Goal: Transaction & Acquisition: Purchase product/service

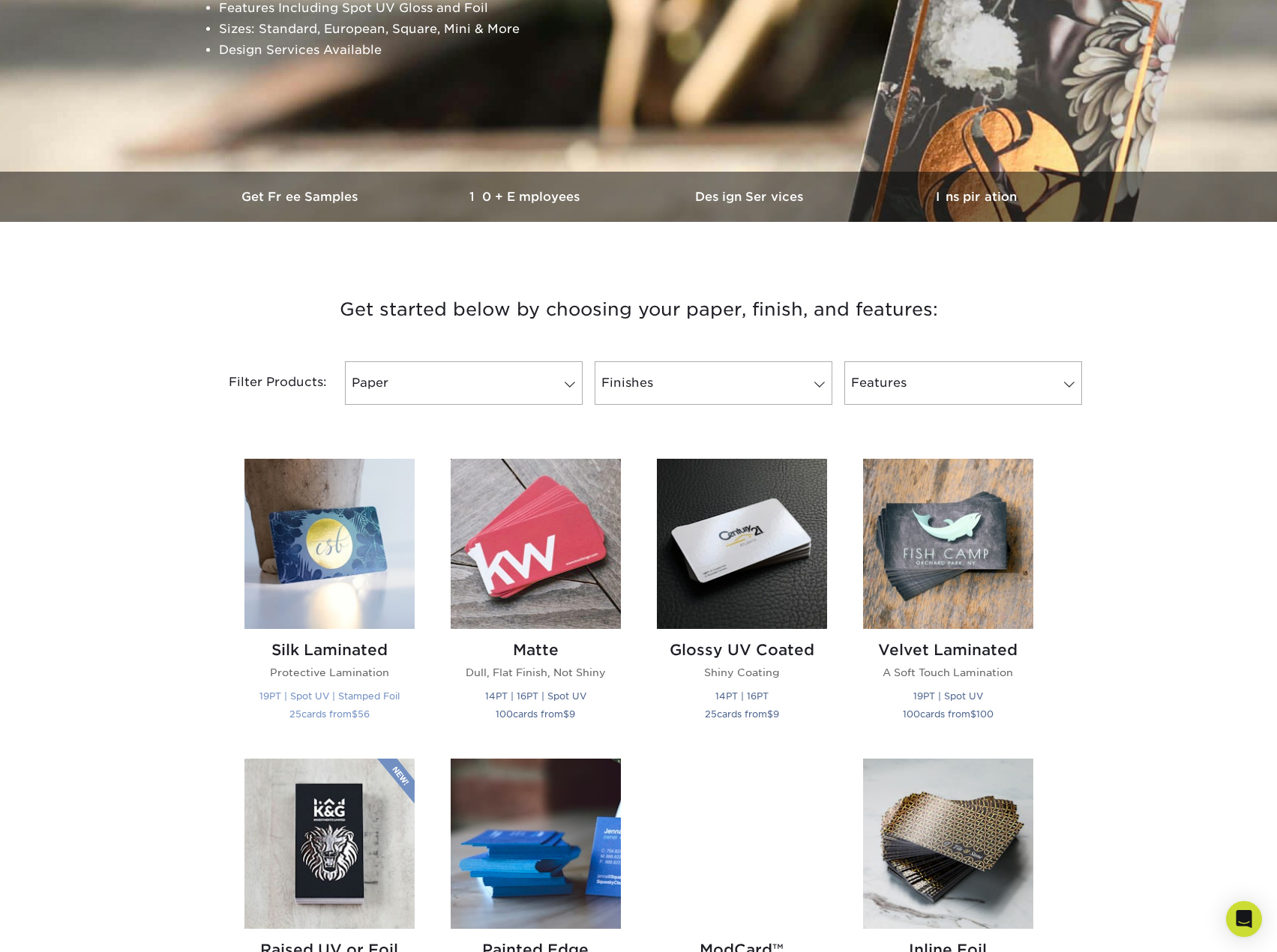
scroll to position [300, 0]
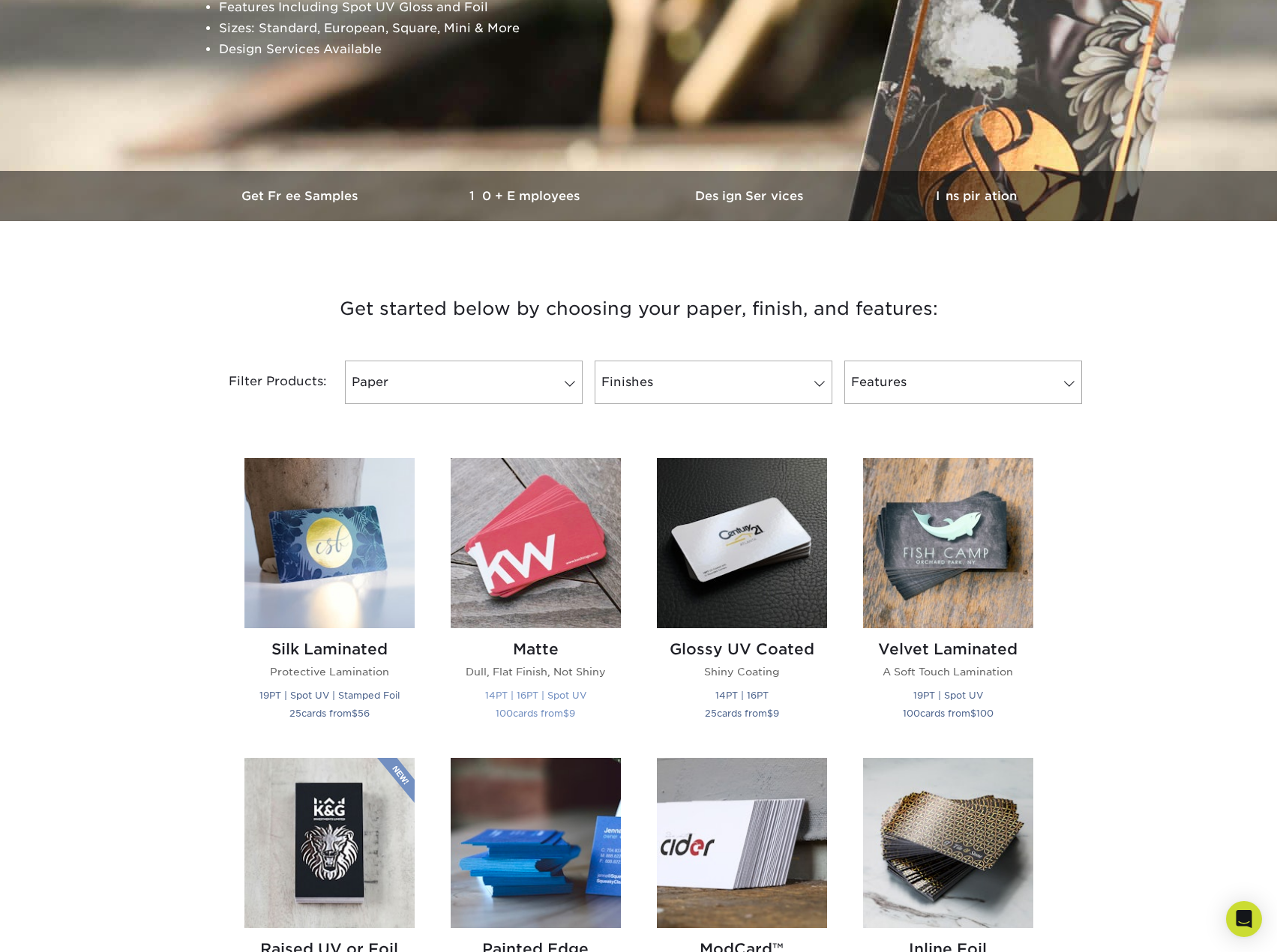
click at [531, 570] on img at bounding box center [536, 543] width 171 height 170
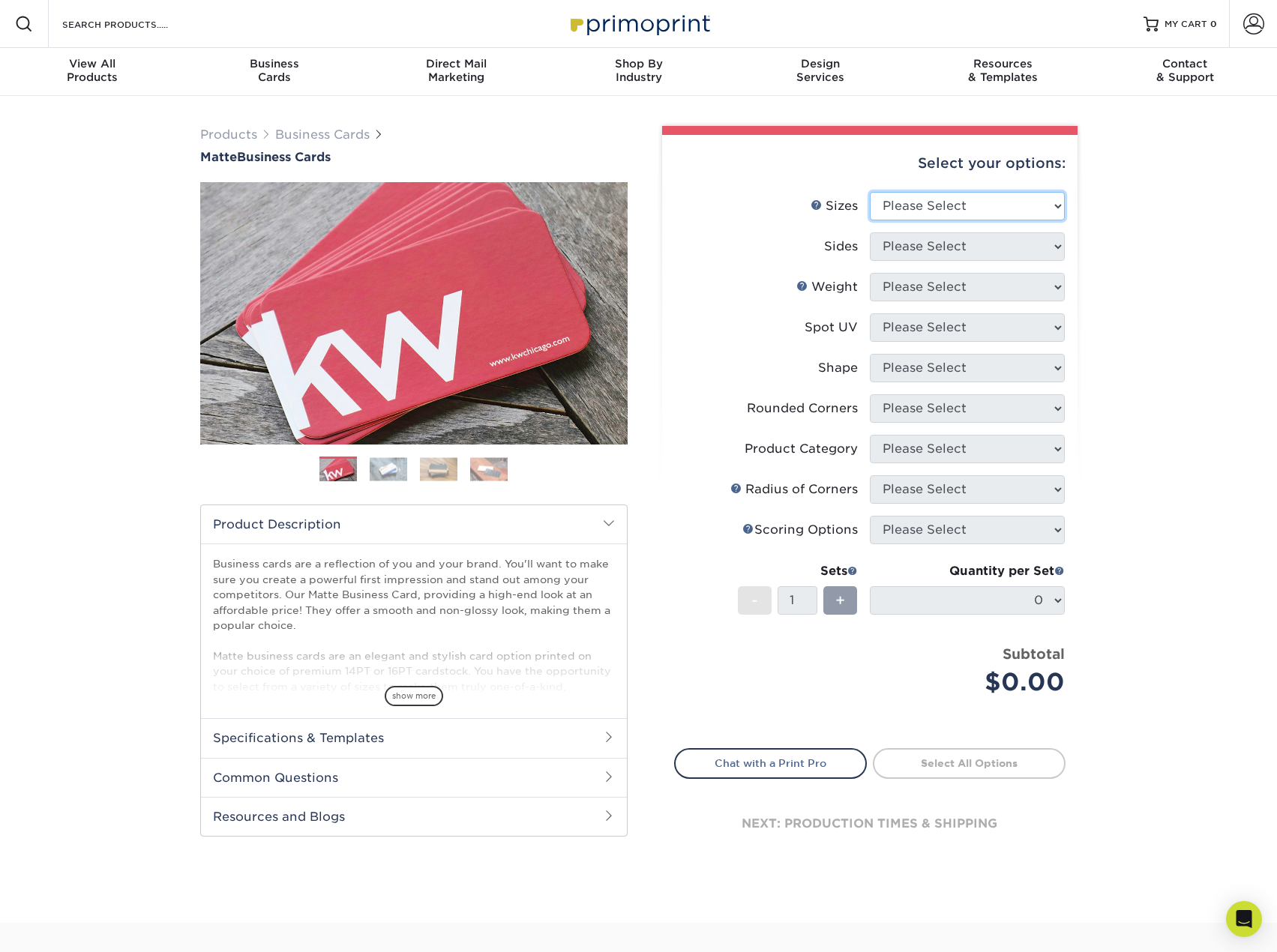
click at [1051, 202] on select "Please Select 1.5" x 3.5" - Mini 1.75" x 3.5" - Mini 2" x 2" - Square 2" x 3" -…" at bounding box center [967, 206] width 195 height 28
select select "2.00x3.50"
click at [870, 192] on select "Please Select 1.5" x 3.5" - Mini 1.75" x 3.5" - Mini 2" x 2" - Square 2" x 3" -…" at bounding box center [967, 206] width 195 height 28
click at [1046, 247] on select "Please Select Print Both Sides Print Front Only" at bounding box center [967, 246] width 195 height 28
select select "13abbda7-1d64-4f25-8bb2-c179b224825d"
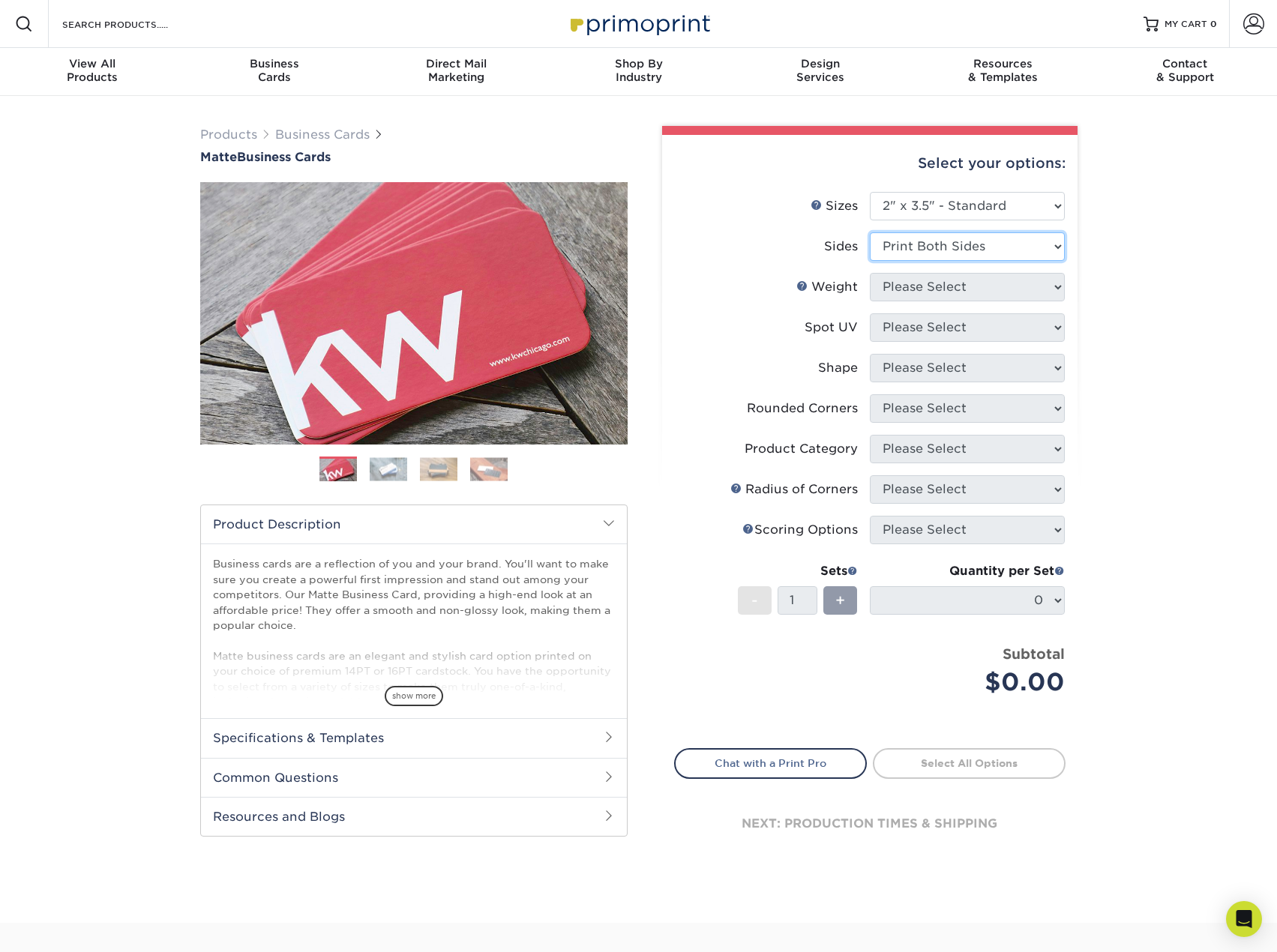
click at [870, 232] on select "Please Select Print Both Sides Print Front Only" at bounding box center [967, 246] width 195 height 28
click at [1048, 288] on select "Please Select 16PT 14PT" at bounding box center [967, 287] width 195 height 28
select select "16PT"
click at [870, 273] on select "Please Select 16PT 14PT" at bounding box center [967, 287] width 195 height 28
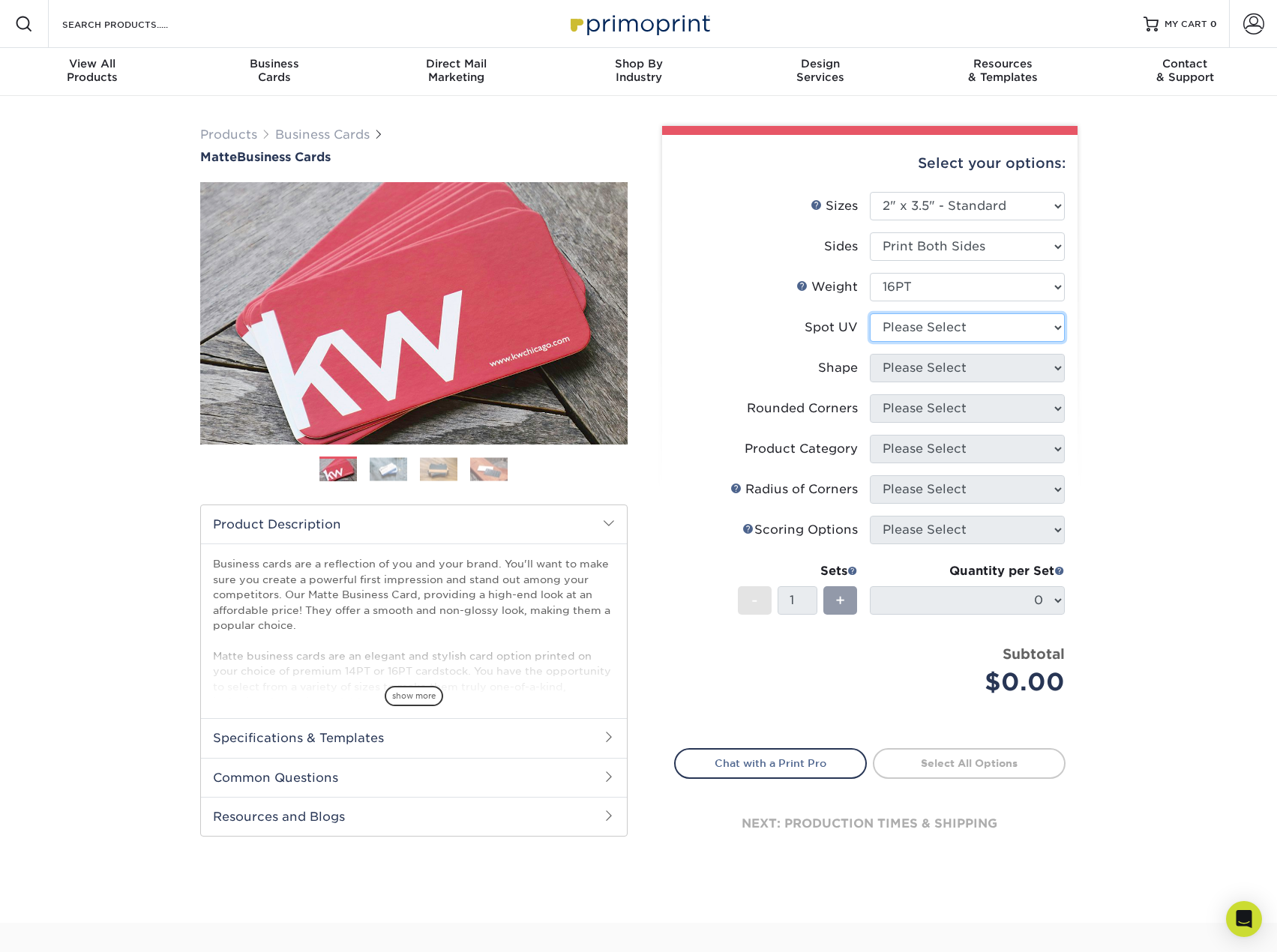
click at [1059, 326] on select "Please Select No Spot UV Front and Back (Both Sides) Front Only Back Only" at bounding box center [967, 327] width 195 height 28
select select "0"
click at [870, 314] on select "Please Select No Spot UV Front and Back (Both Sides) Front Only Back Only" at bounding box center [967, 327] width 195 height 28
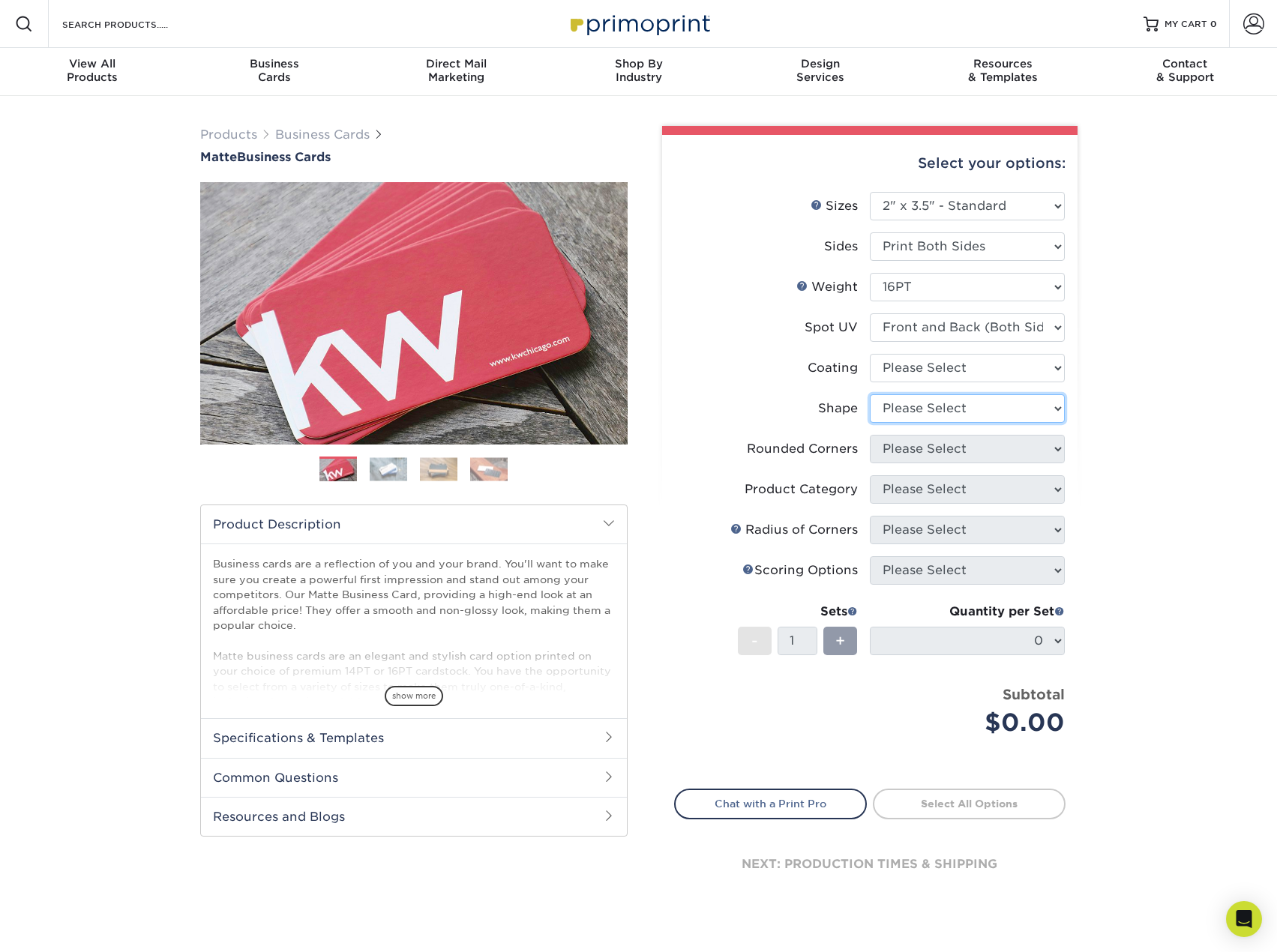
click at [1047, 409] on select "Please Select Standard" at bounding box center [967, 408] width 195 height 28
select select "standard"
click at [870, 394] on select "Please Select Standard" at bounding box center [967, 408] width 195 height 28
click at [1050, 445] on select "Please Select Yes - Round 2 Corners Yes - Round 4 Corners No" at bounding box center [967, 449] width 195 height 28
click at [870, 435] on select "Please Select Yes - Round 2 Corners Yes - Round 4 Corners No" at bounding box center [967, 449] width 195 height 28
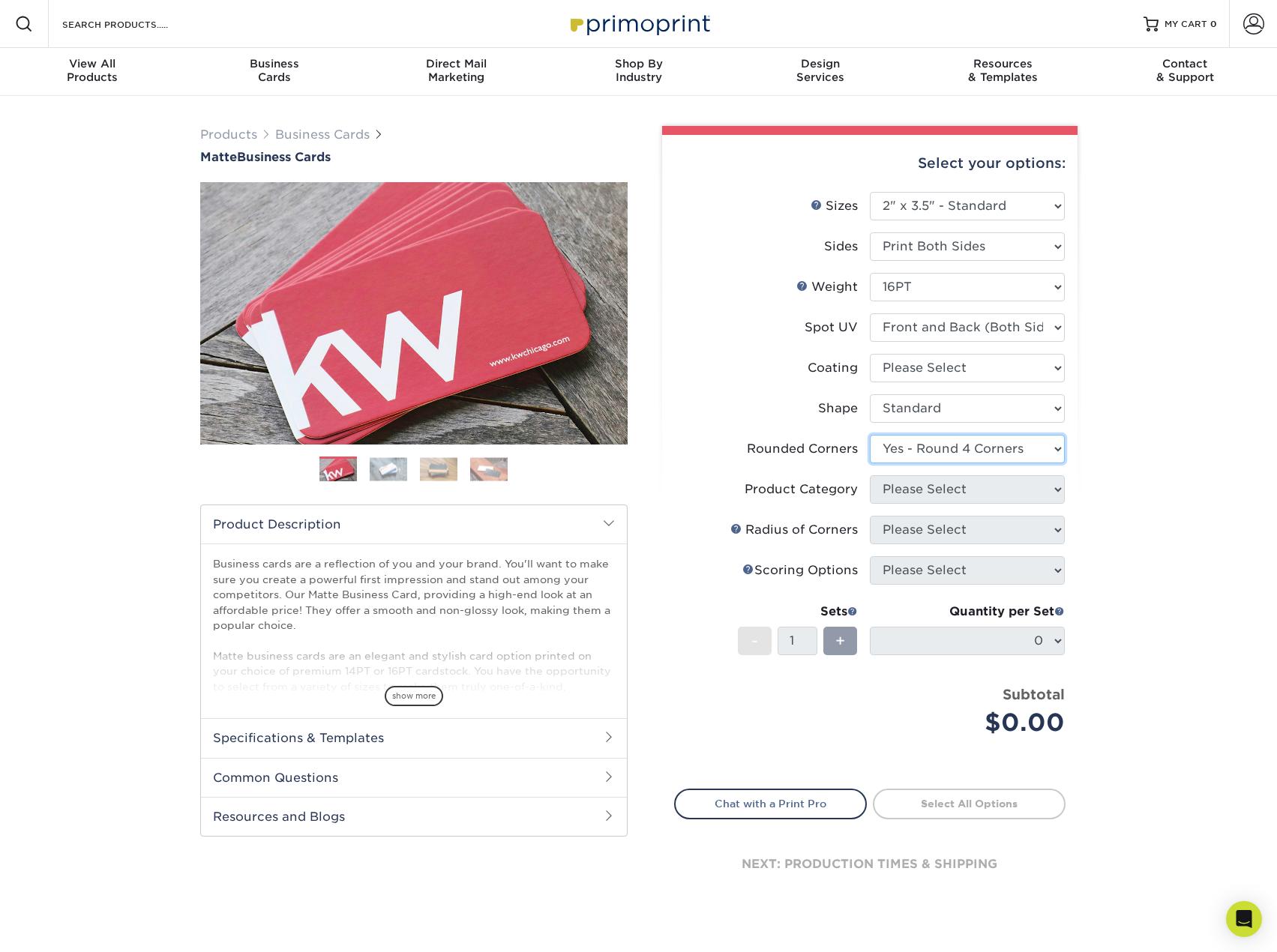
select select "-1"
click at [1054, 491] on select "Please Select" at bounding box center [967, 489] width 195 height 28
click at [1055, 487] on select "Please Select" at bounding box center [967, 489] width 195 height 28
click at [870, 475] on select "Please Select" at bounding box center [967, 489] width 195 height 28
click at [603, 316] on link "Next" at bounding box center [605, 313] width 30 height 30
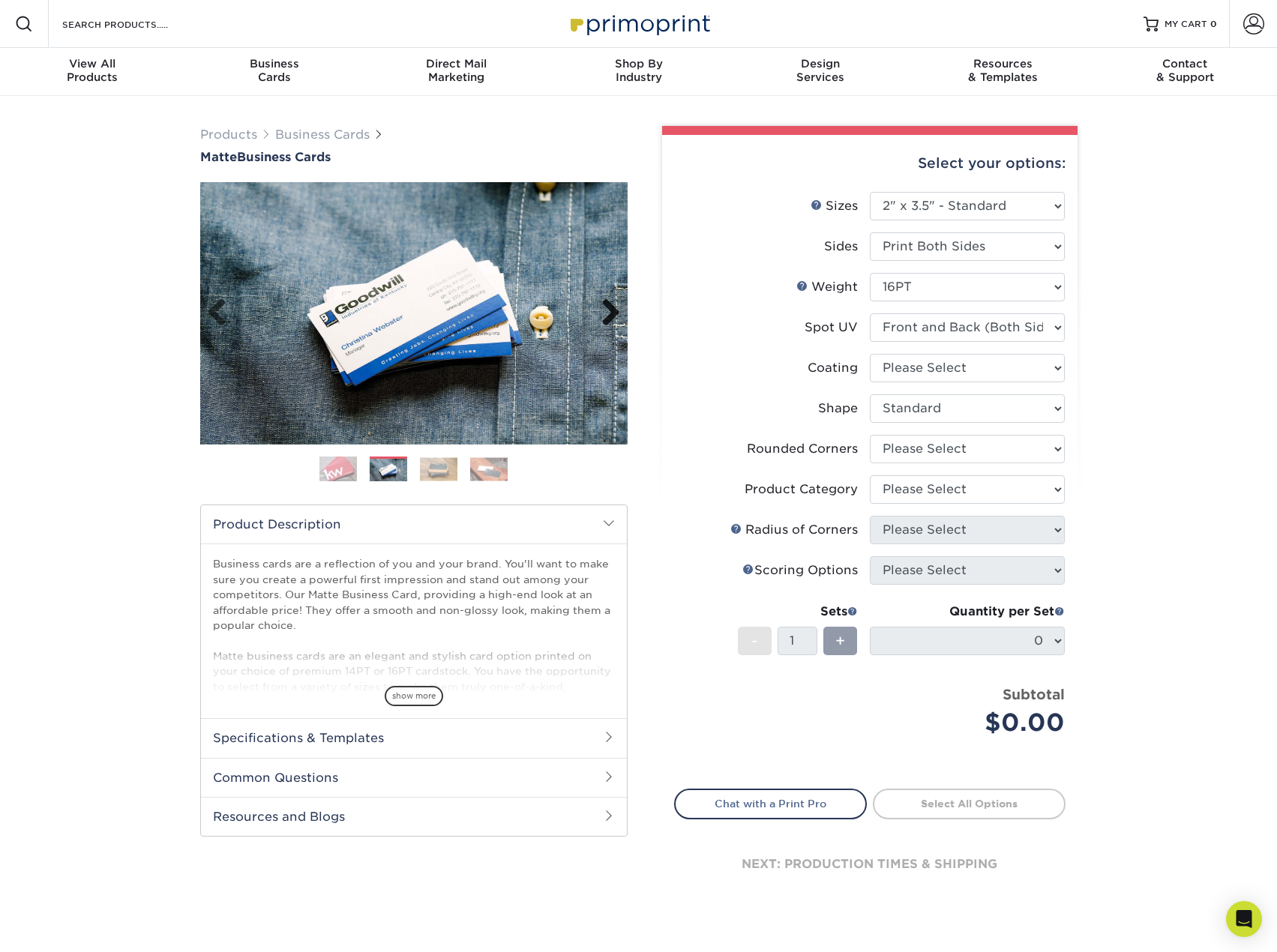
click at [603, 316] on link "Next" at bounding box center [605, 313] width 30 height 30
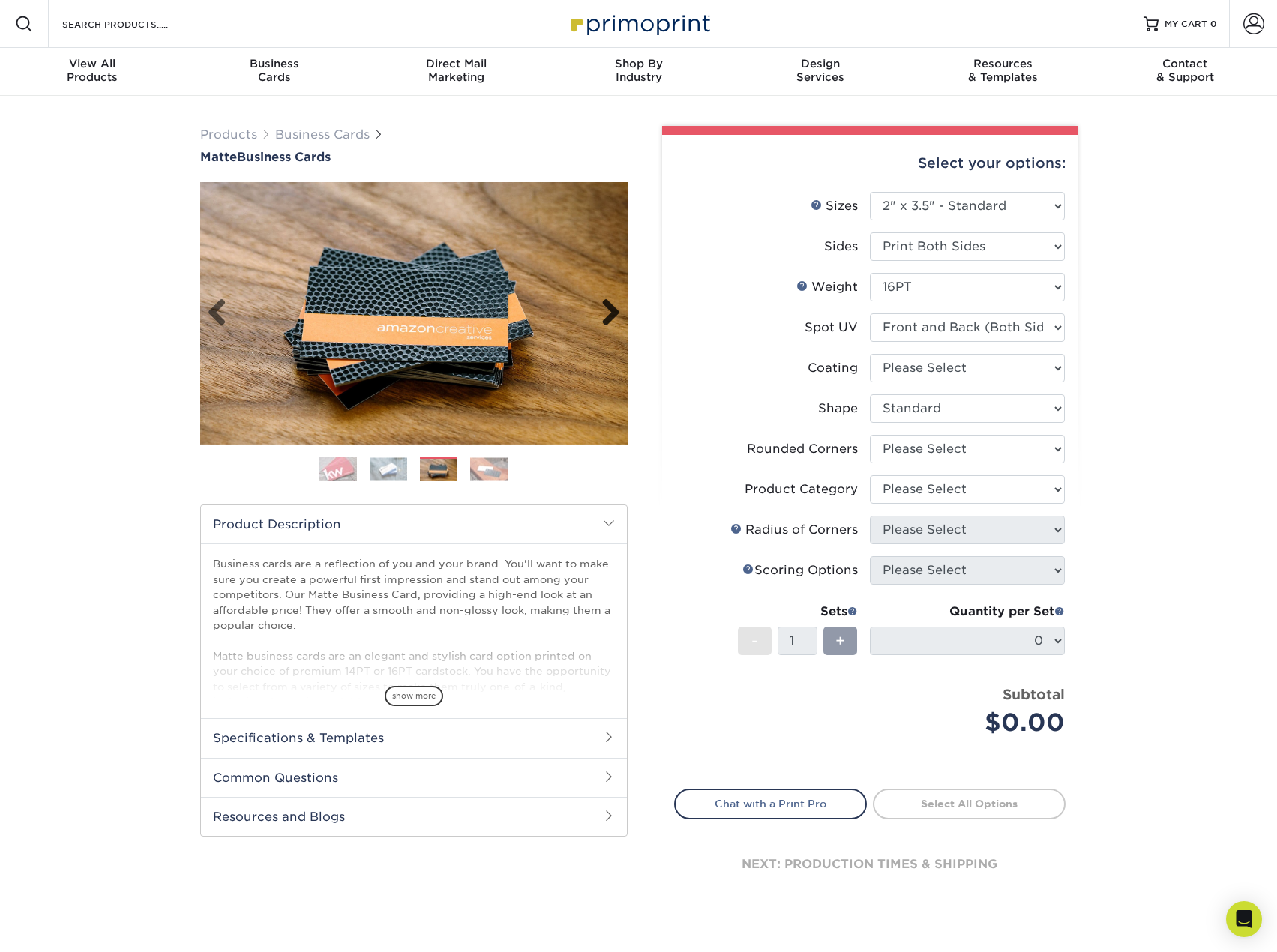
click at [603, 316] on link "Next" at bounding box center [605, 313] width 30 height 30
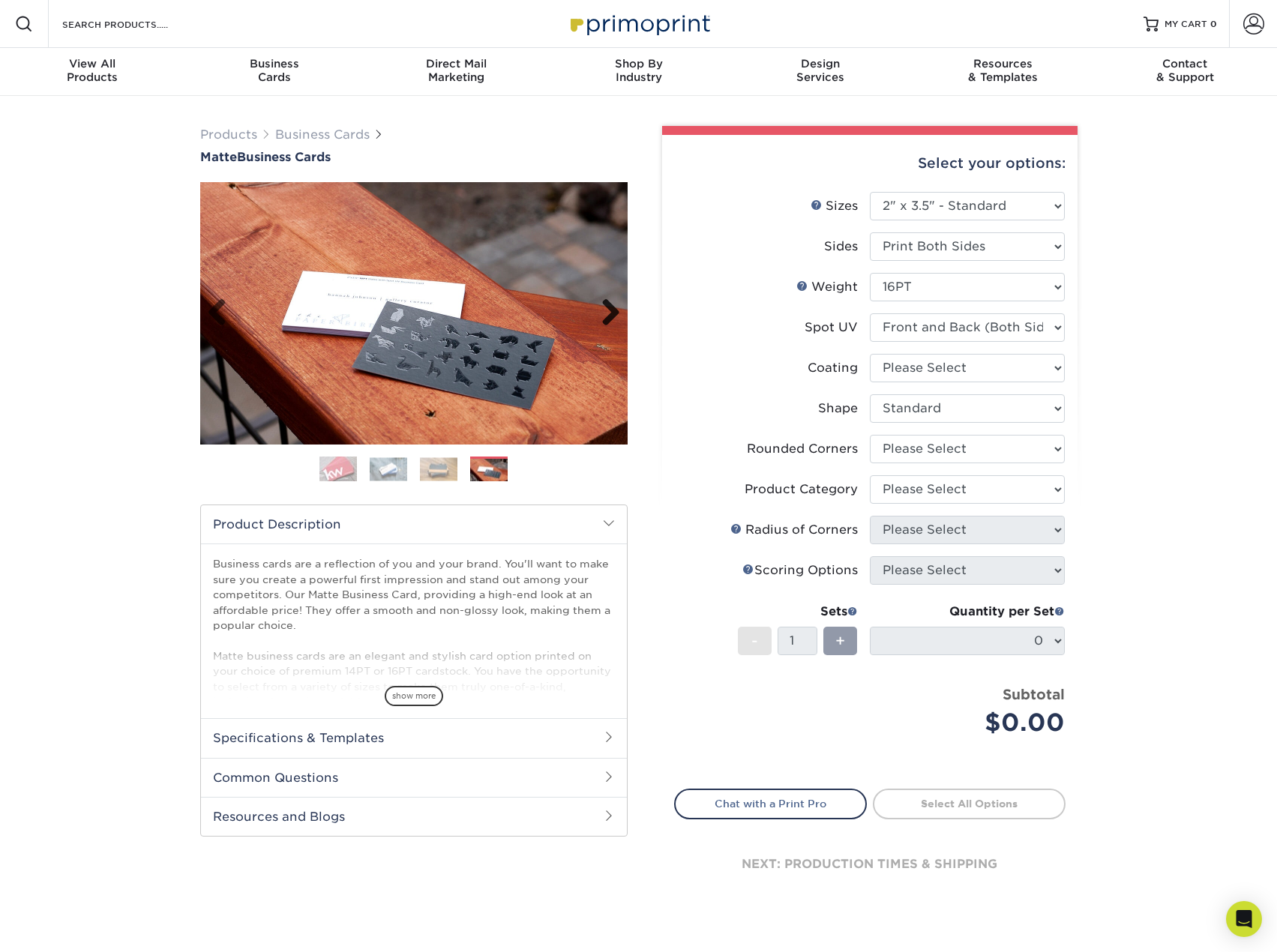
click at [603, 314] on link "Next" at bounding box center [605, 313] width 30 height 30
